Goal: Find specific page/section: Find specific page/section

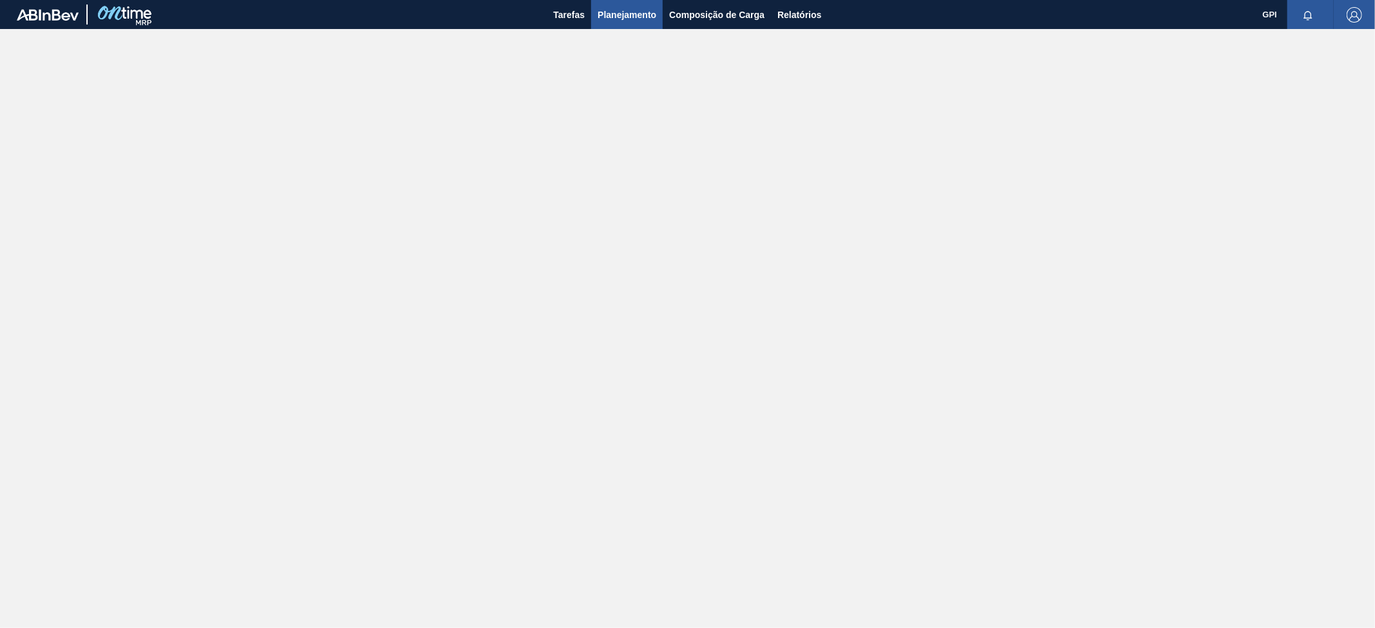
click at [633, 23] on button "Planejamento" at bounding box center [627, 14] width 72 height 29
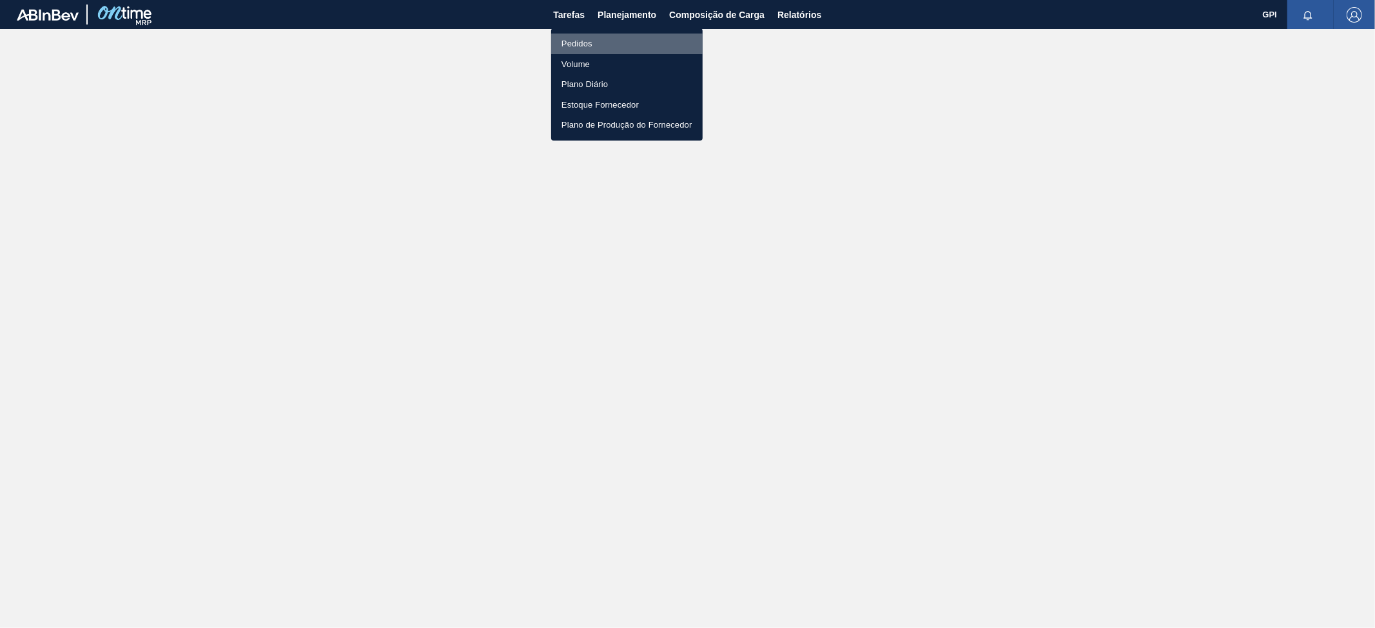
click at [607, 40] on li "Pedidos" at bounding box center [626, 44] width 151 height 21
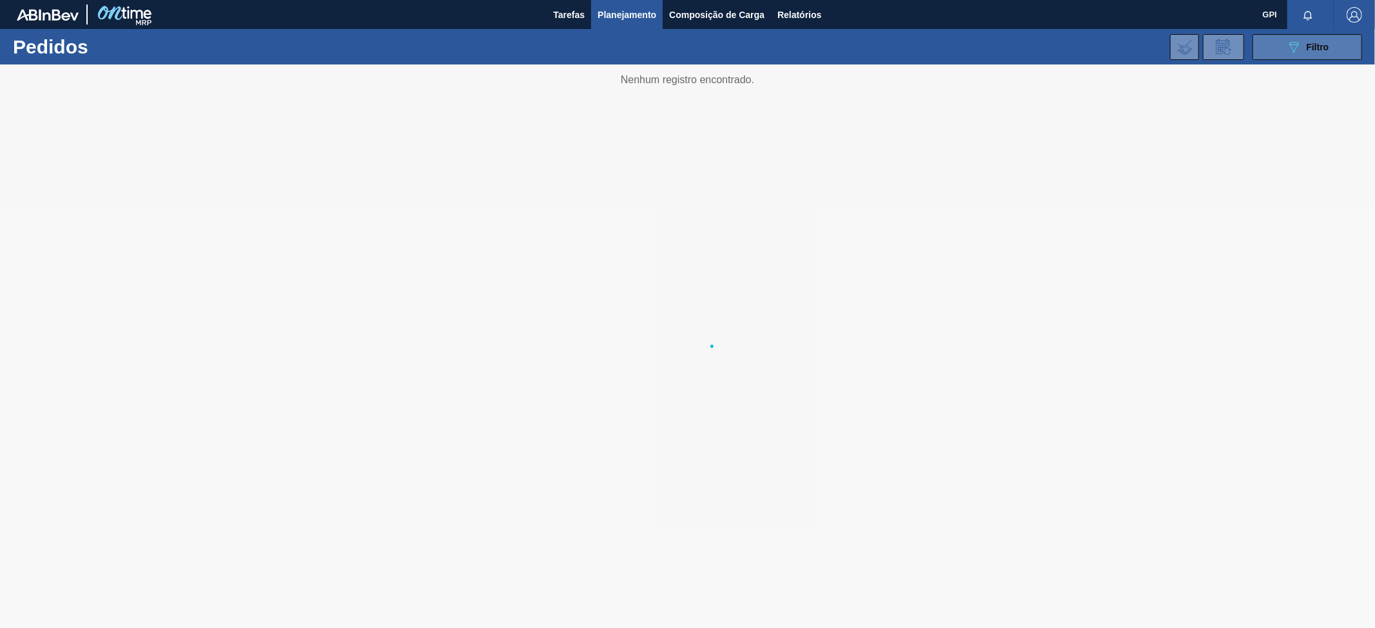
click at [1287, 55] on button "089F7B8B-B2A5-4AFE-B5C0-19BA573D28AC Filtro" at bounding box center [1307, 47] width 110 height 26
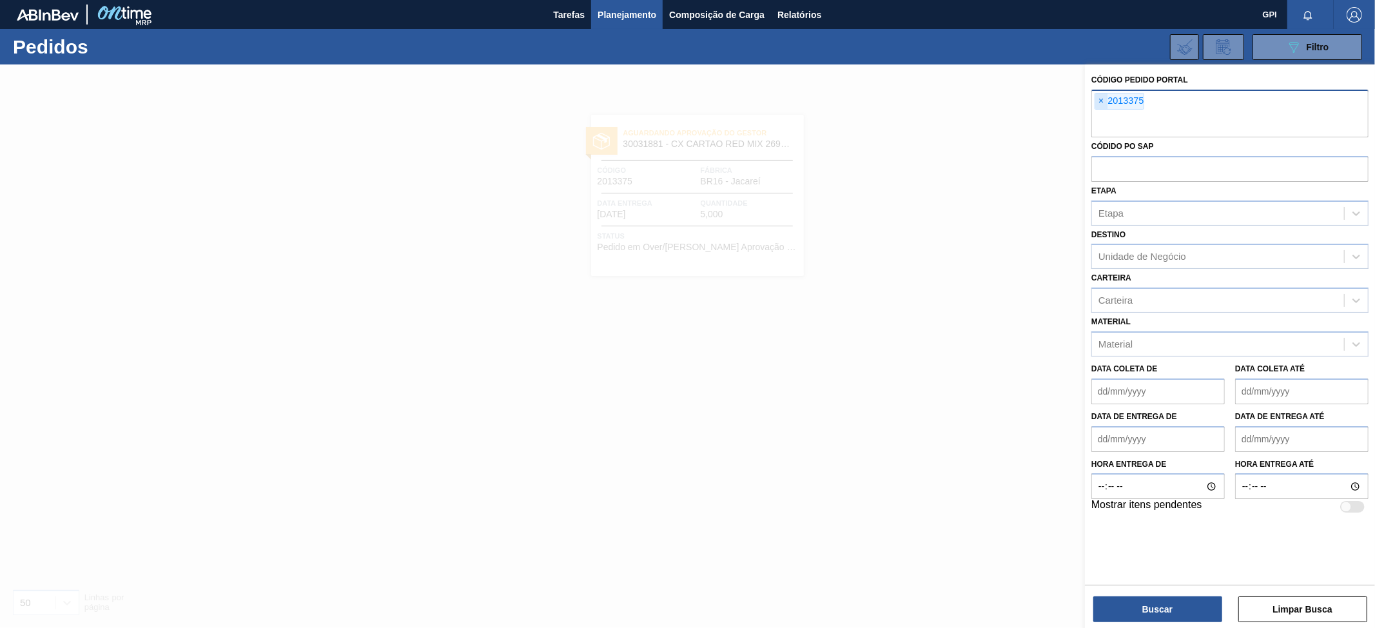
click at [1102, 102] on span "×" at bounding box center [1101, 100] width 12 height 15
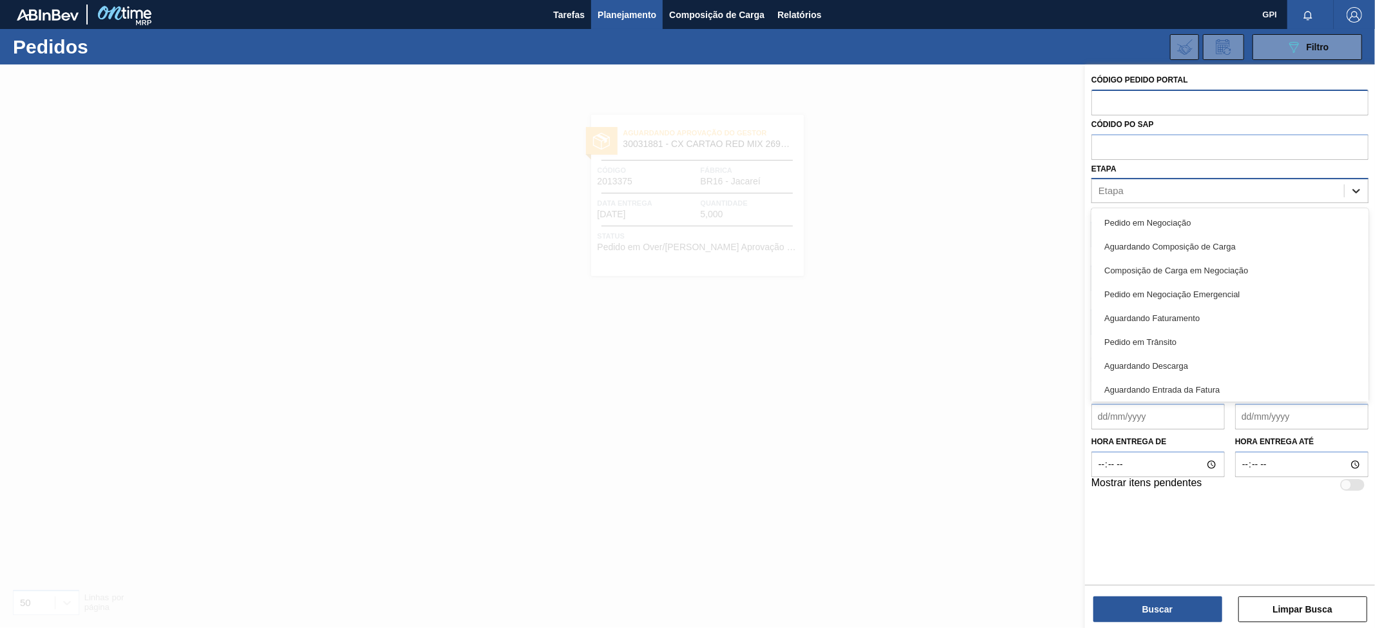
click at [1352, 186] on icon at bounding box center [1356, 190] width 13 height 13
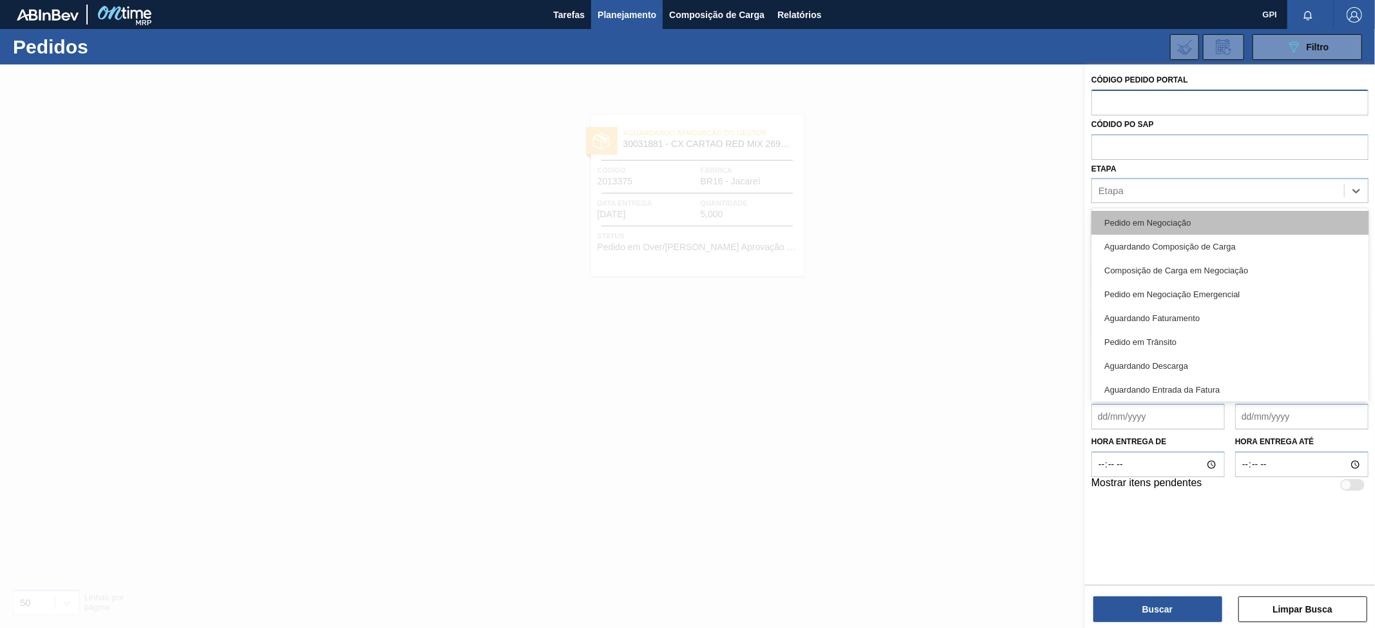
click at [1167, 217] on div "Pedido em Negociação" at bounding box center [1229, 223] width 277 height 24
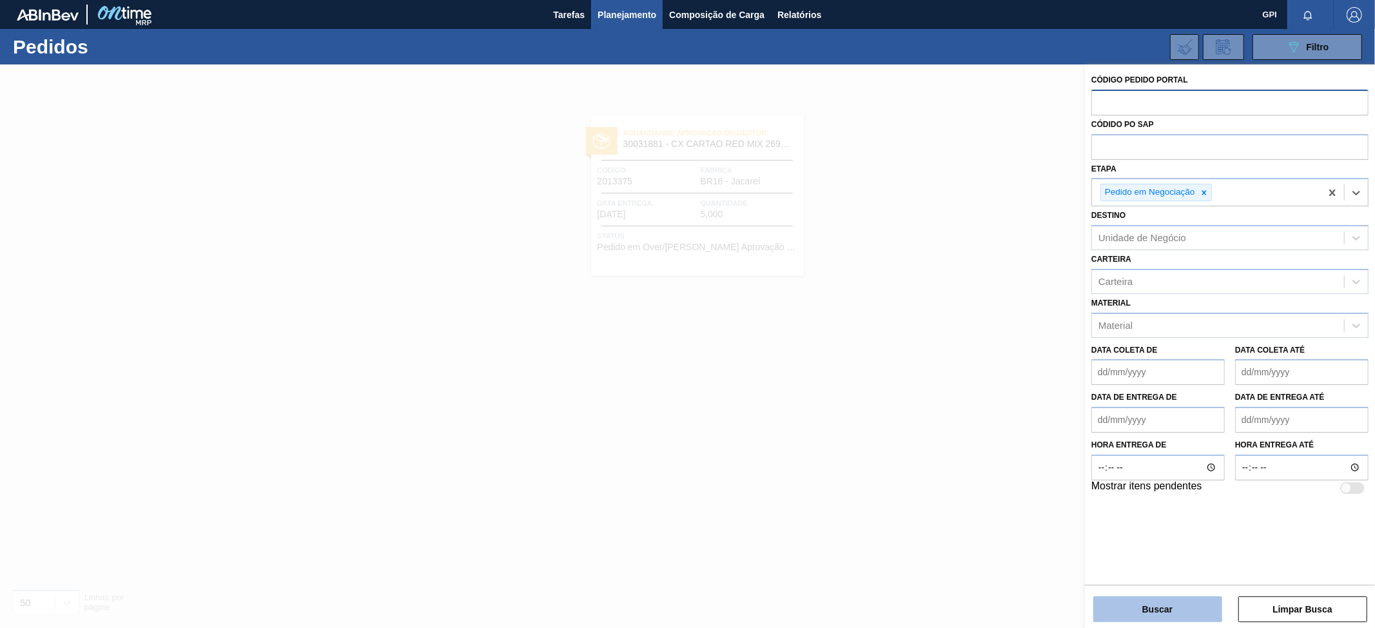
click at [1171, 599] on button "Buscar" at bounding box center [1157, 609] width 129 height 26
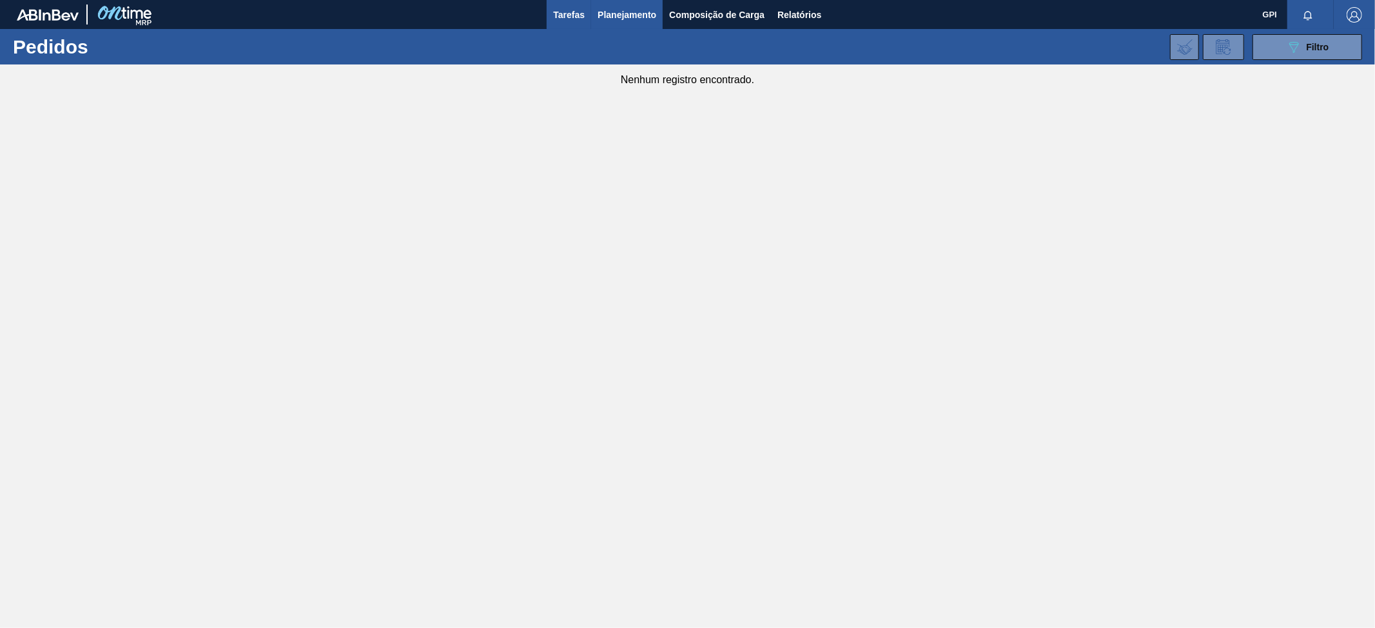
click at [583, 19] on span "Tarefas" at bounding box center [569, 14] width 32 height 15
